Goal: Task Accomplishment & Management: Manage account settings

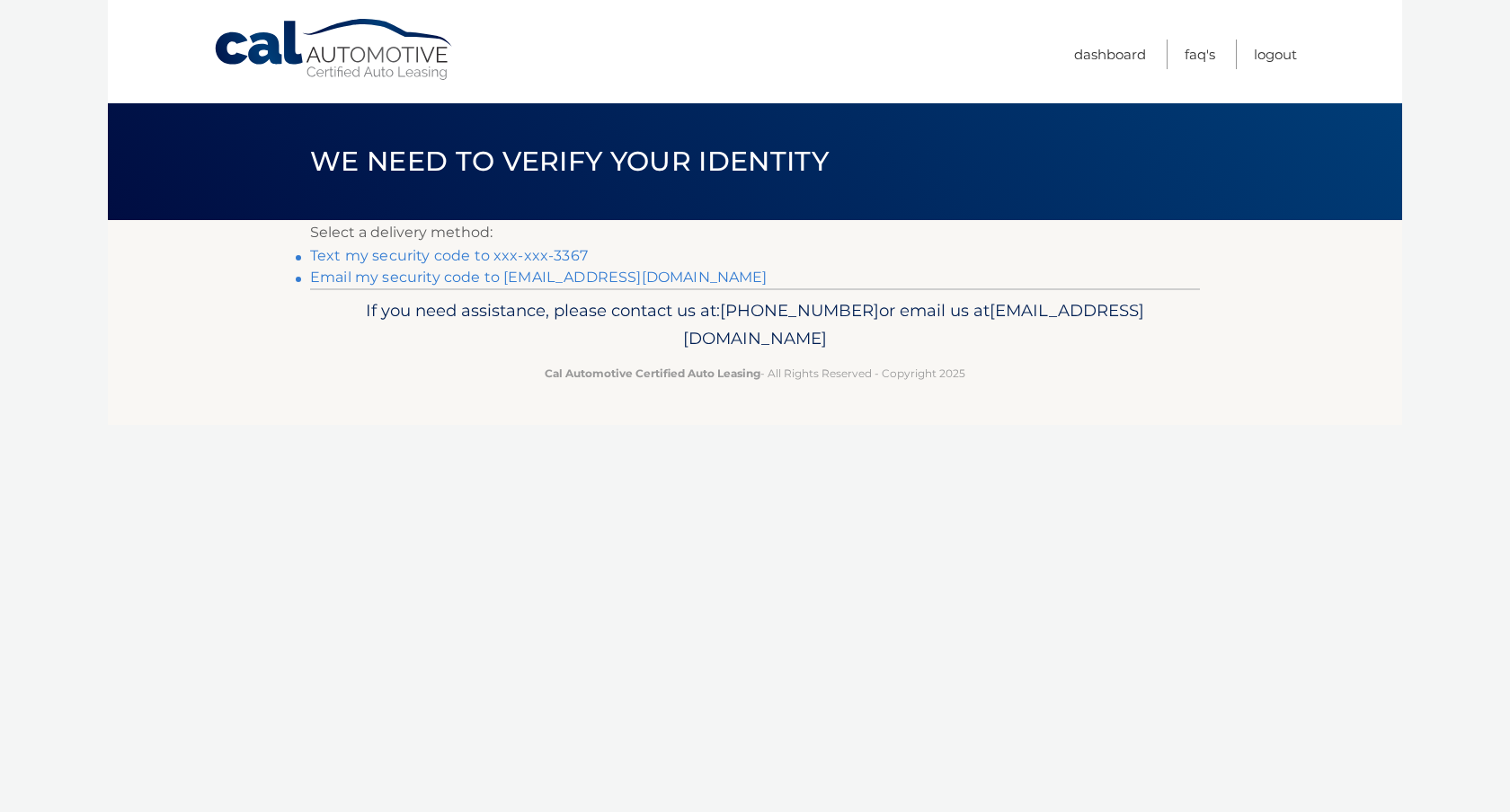
click at [516, 262] on link "Text my security code to xxx-xxx-3367" at bounding box center [448, 256] width 277 height 17
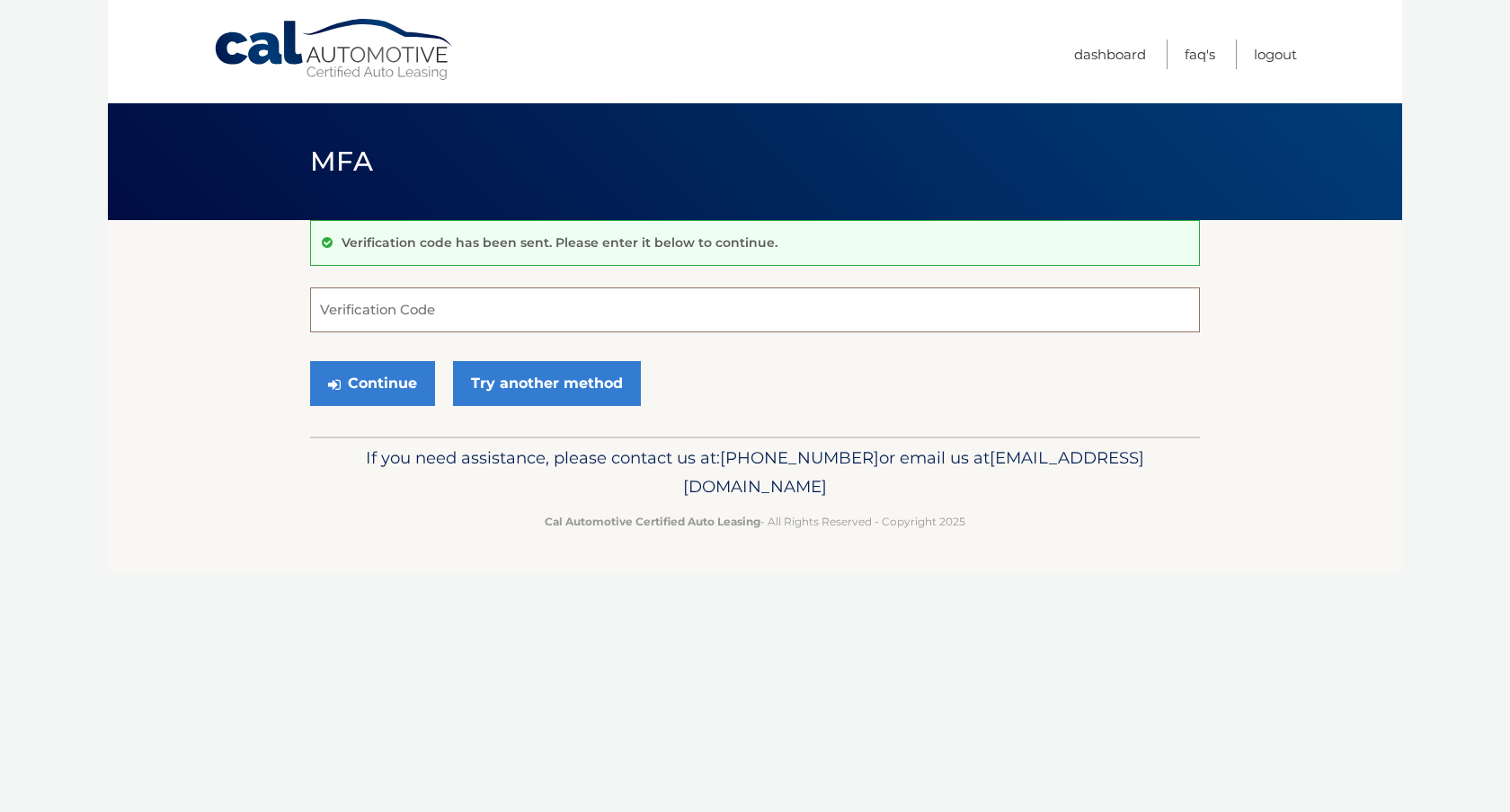
click at [485, 312] on input "Verification Code" at bounding box center [755, 310] width 890 height 45
type input "343913"
click at [371, 393] on button "Continue" at bounding box center [373, 384] width 125 height 45
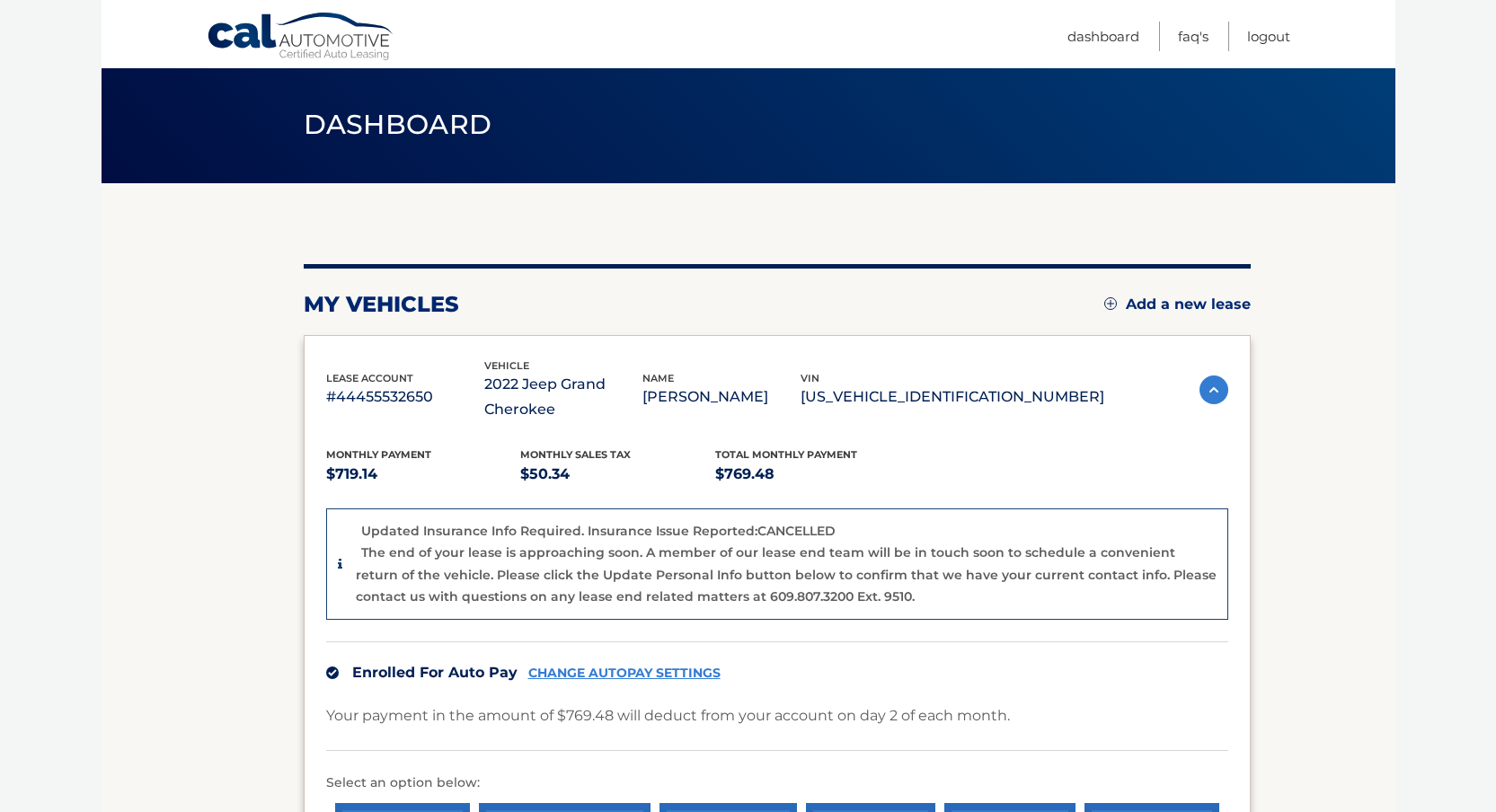
scroll to position [367, 0]
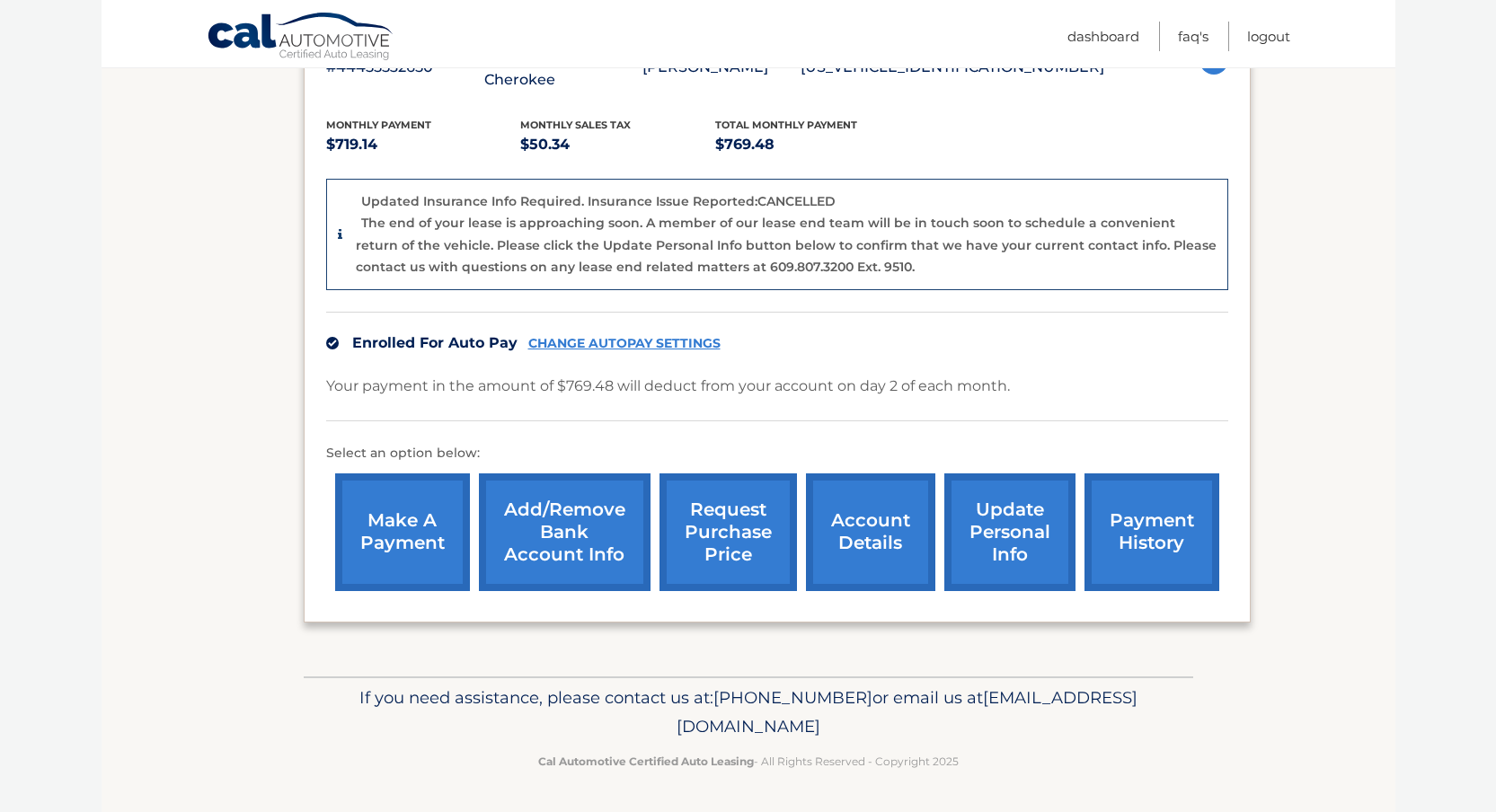
click at [574, 536] on link "Add/Remove bank account info" at bounding box center [565, 532] width 172 height 118
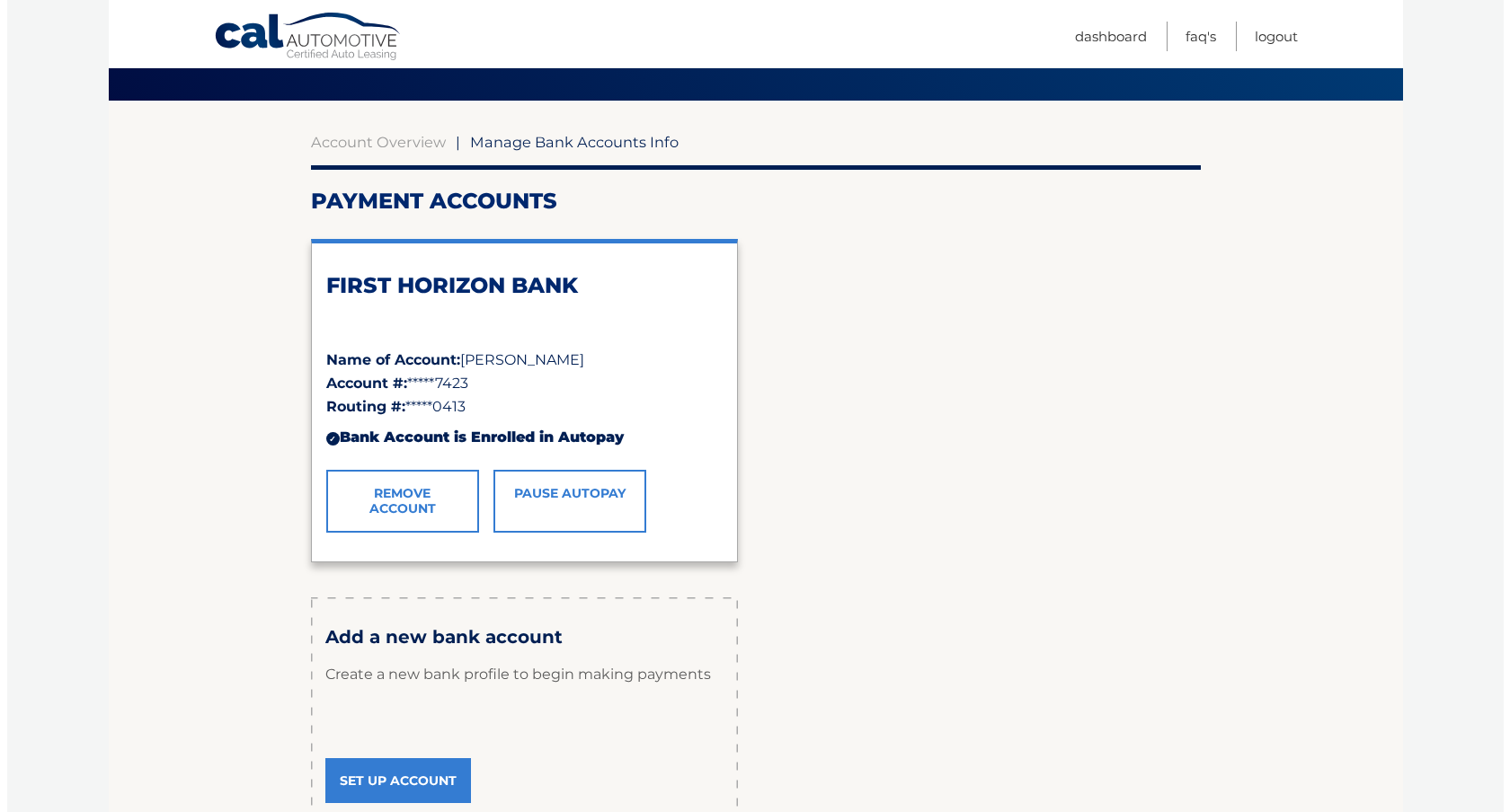
scroll to position [140, 0]
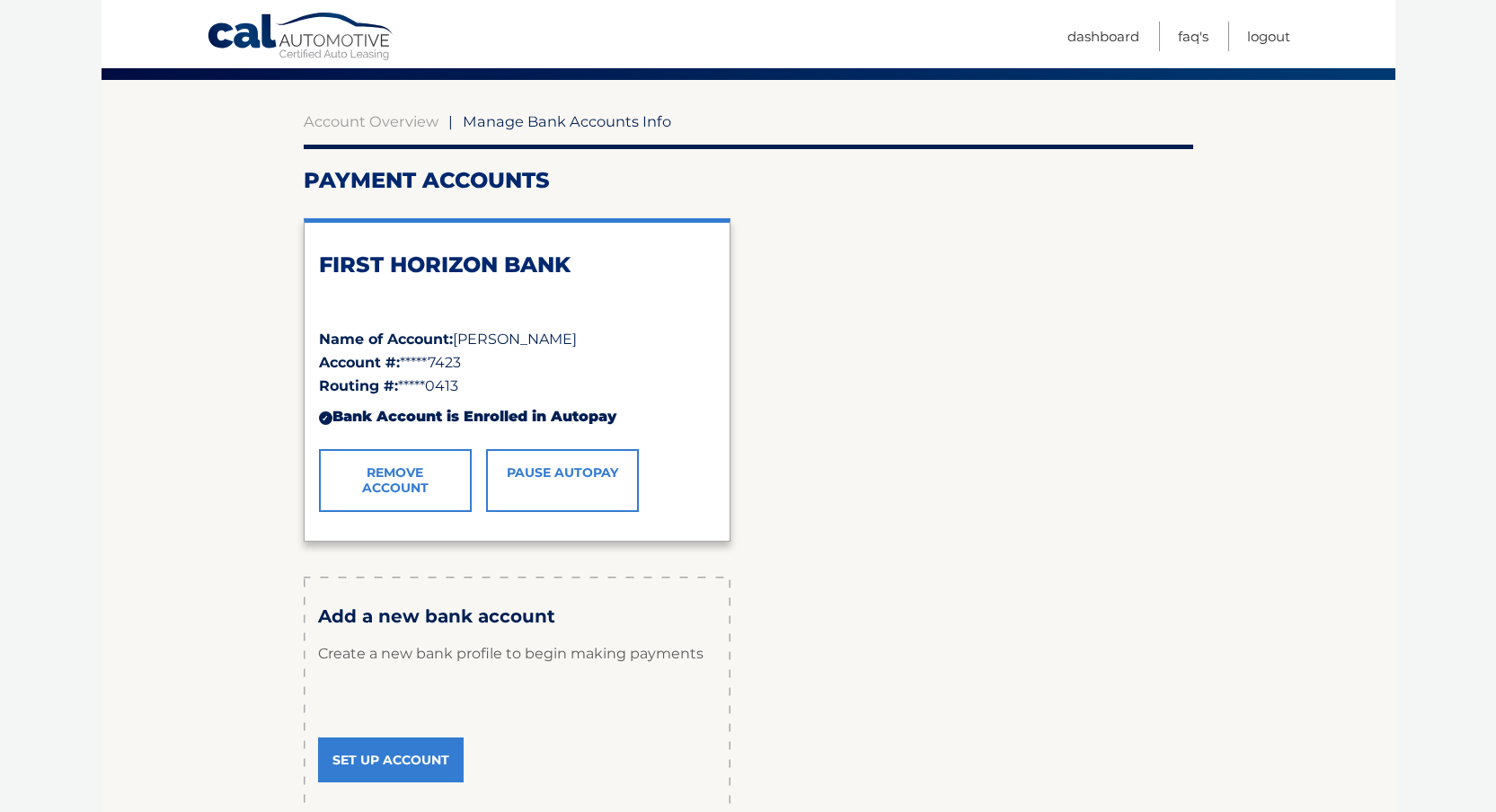
click at [568, 488] on link "Pause AutoPay" at bounding box center [563, 480] width 153 height 63
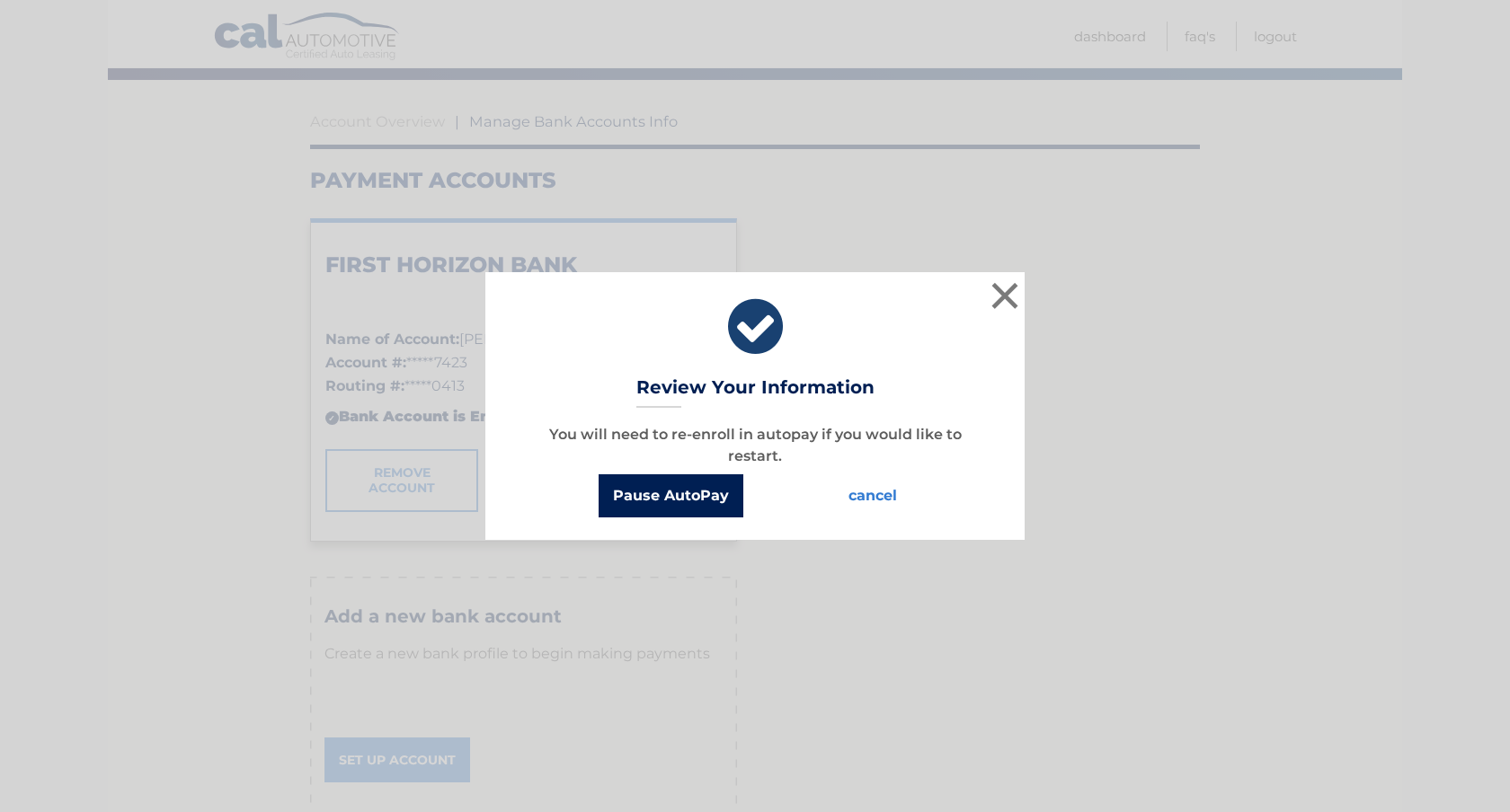
click at [656, 500] on button "Pause AutoPay" at bounding box center [670, 496] width 145 height 43
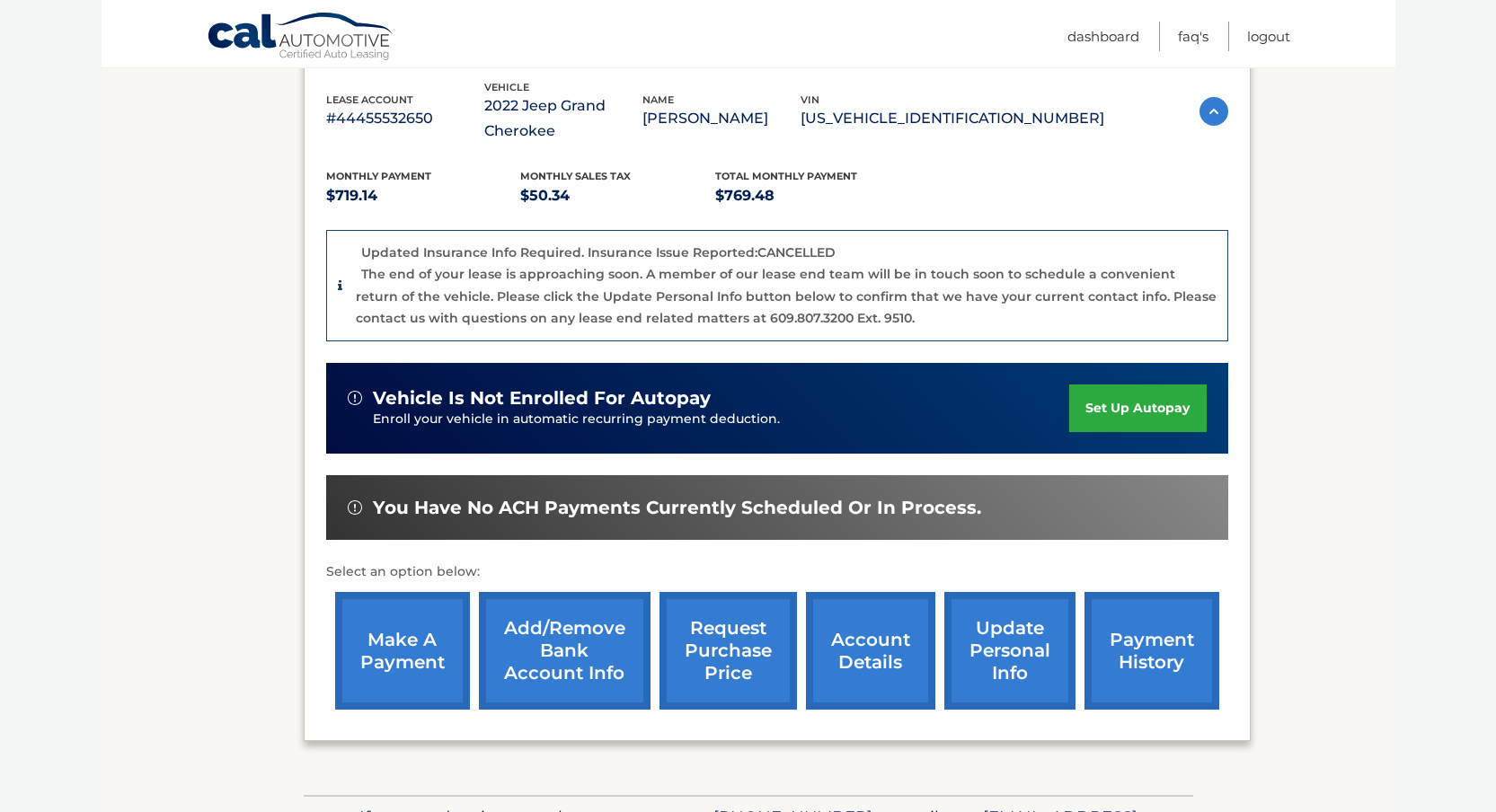
scroll to position [373, 0]
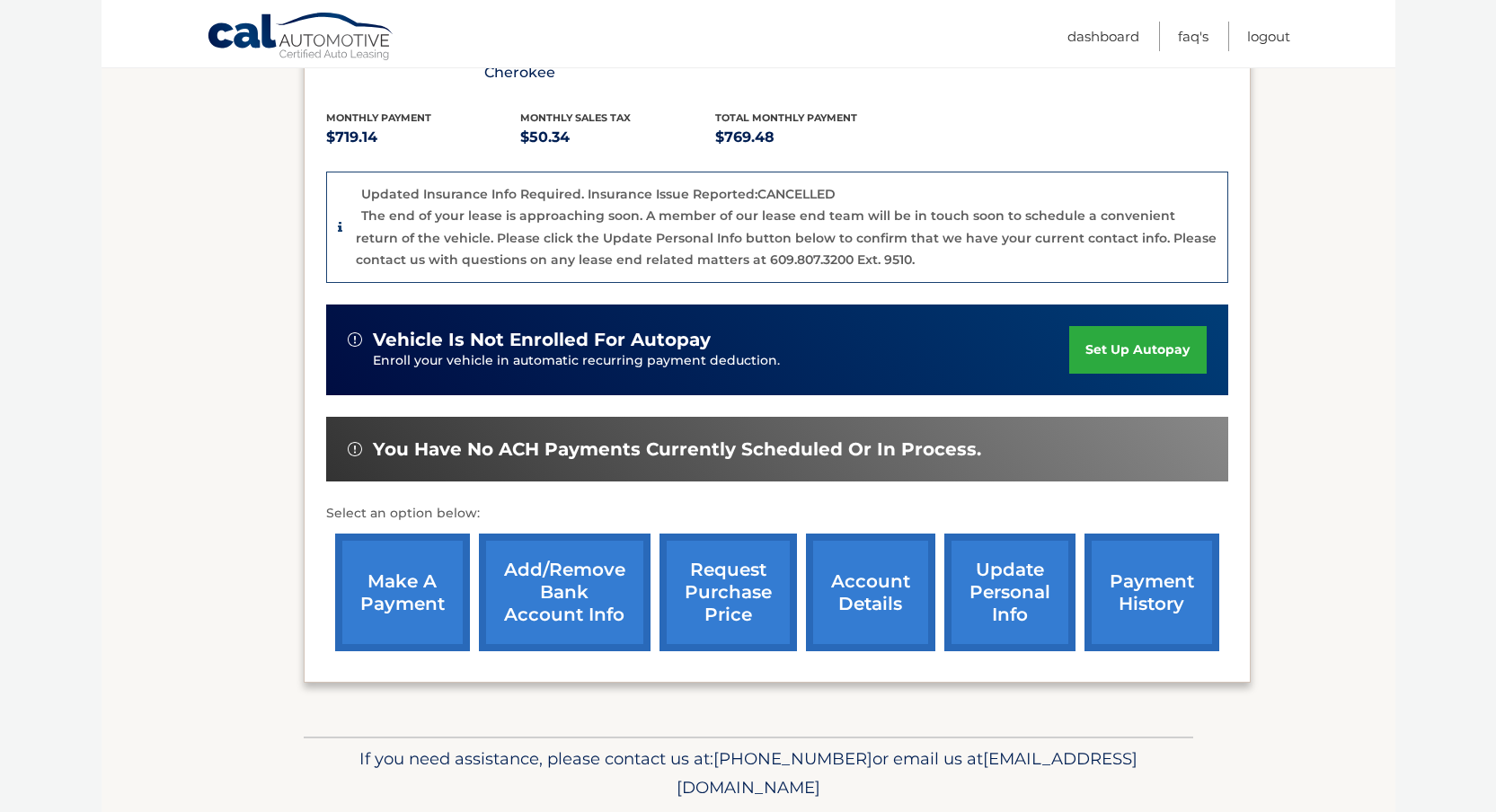
click at [572, 603] on link "Add/Remove bank account info" at bounding box center [565, 593] width 172 height 118
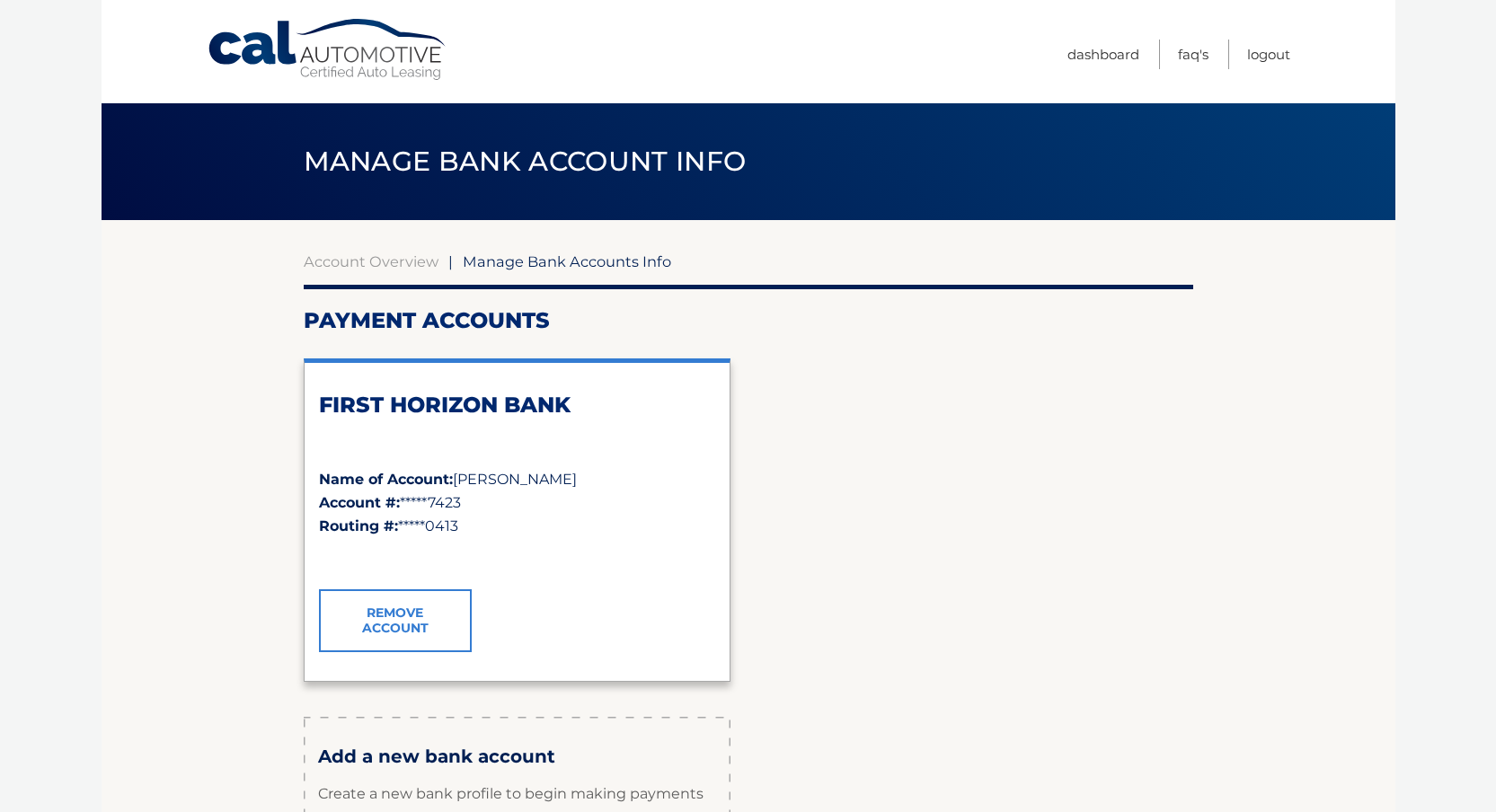
click at [390, 617] on link "Remove Account" at bounding box center [396, 620] width 153 height 63
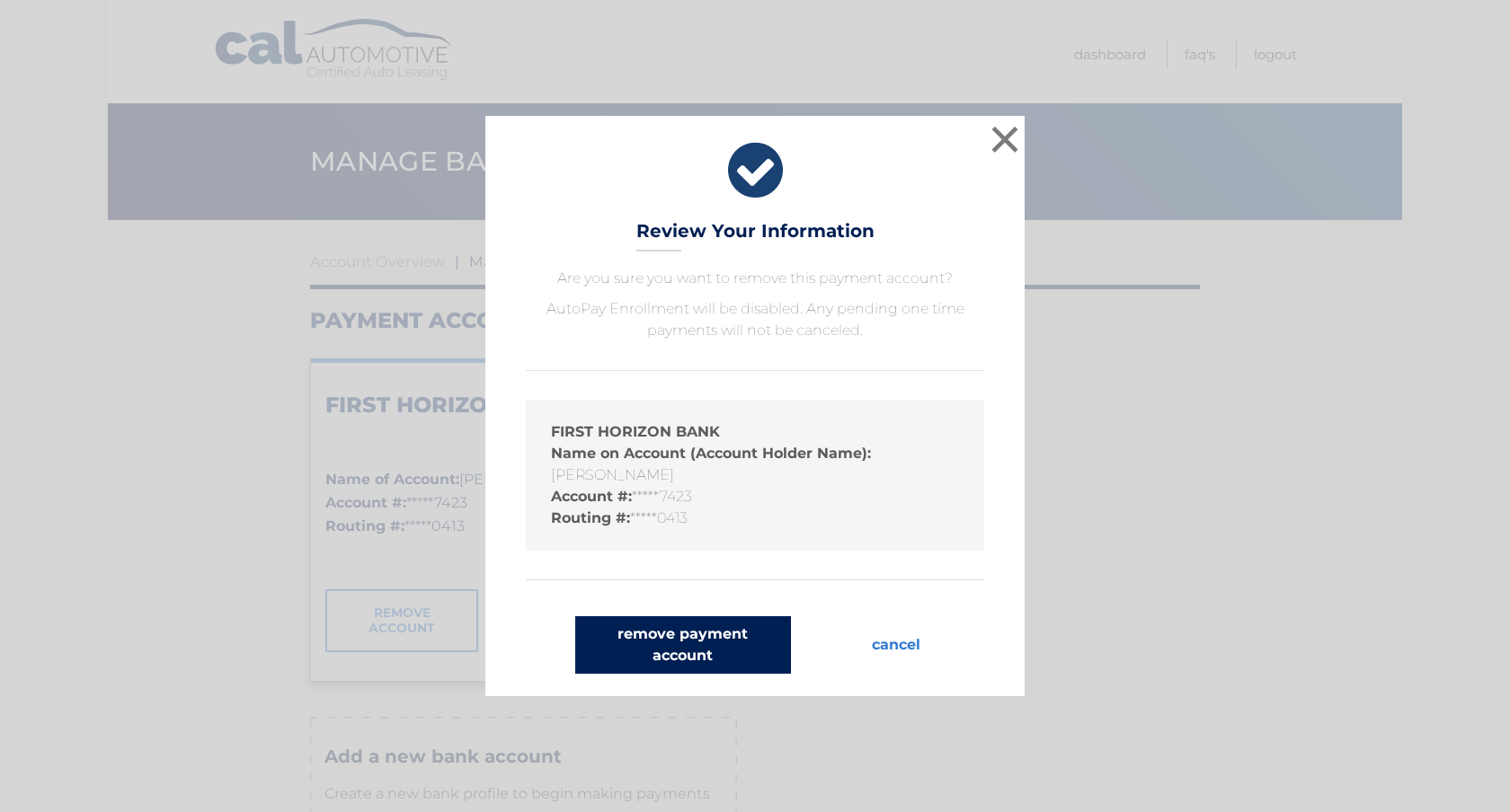
click at [692, 658] on button "remove payment account" at bounding box center [683, 645] width 216 height 58
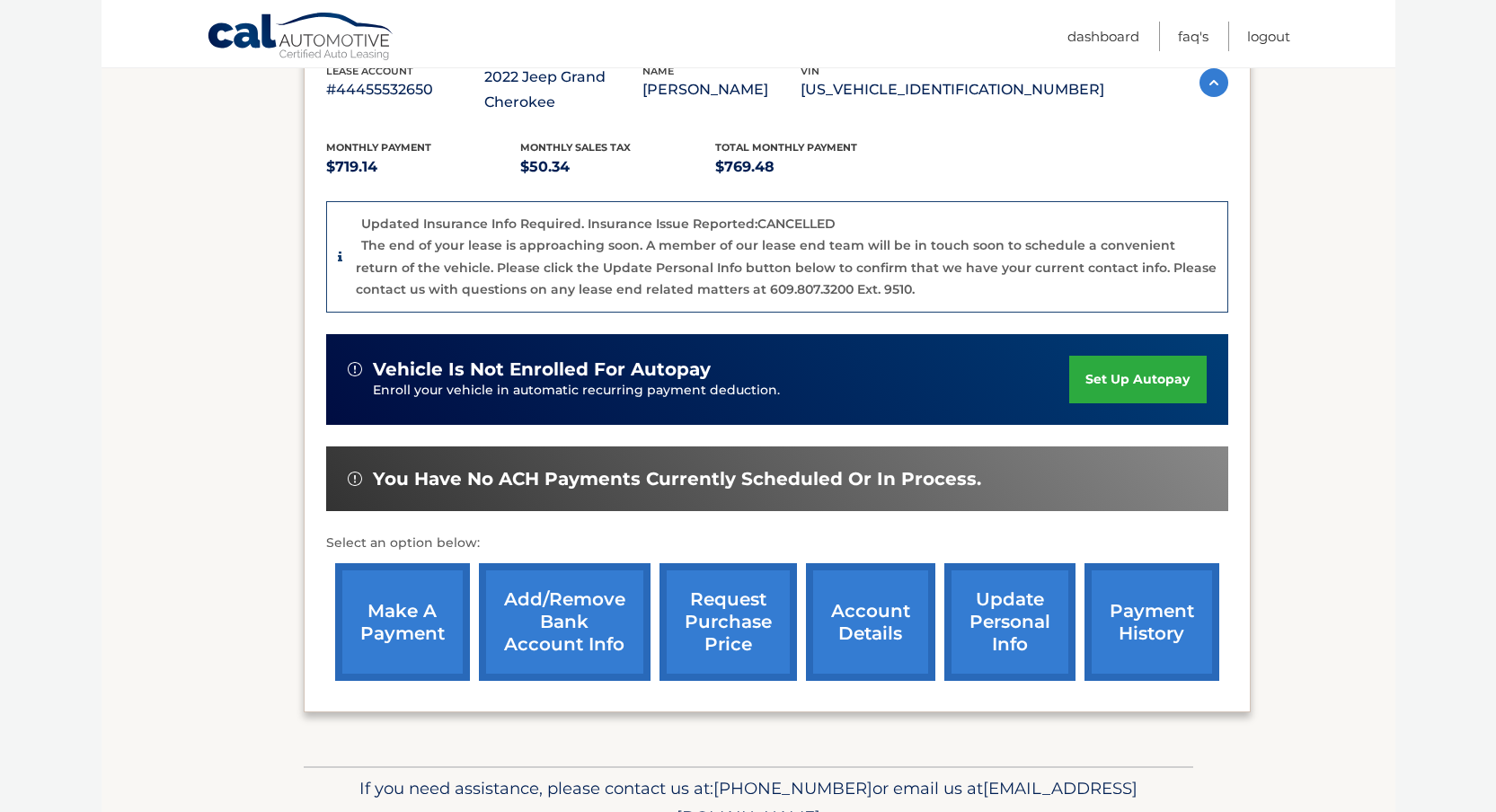
scroll to position [347, 0]
